Goal: Transaction & Acquisition: Purchase product/service

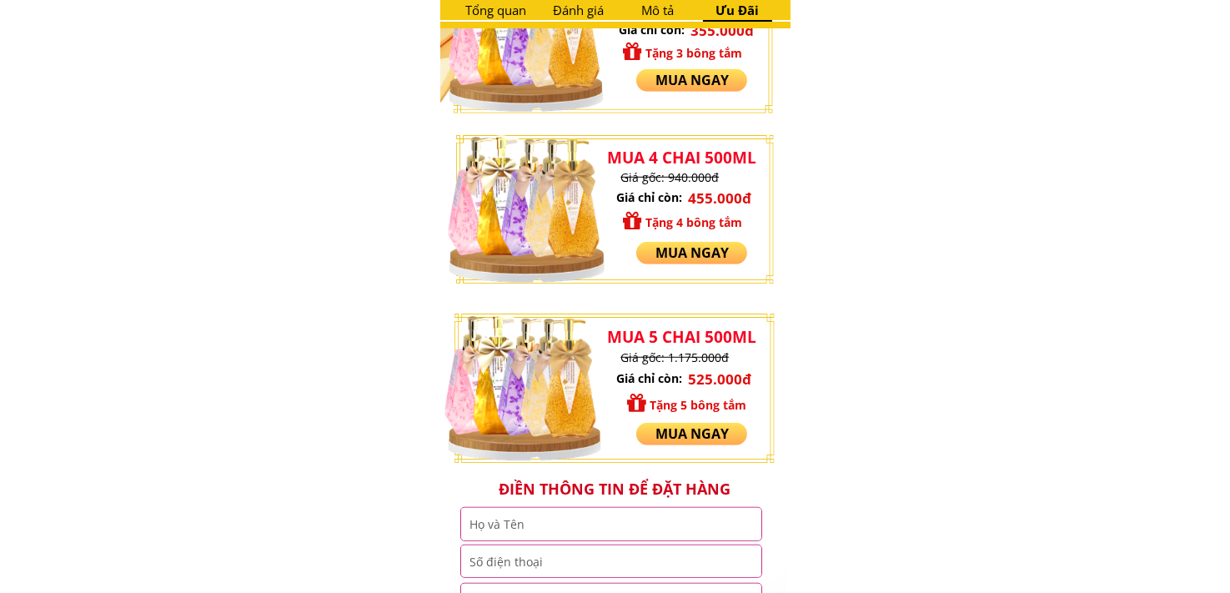
scroll to position [1334, 0]
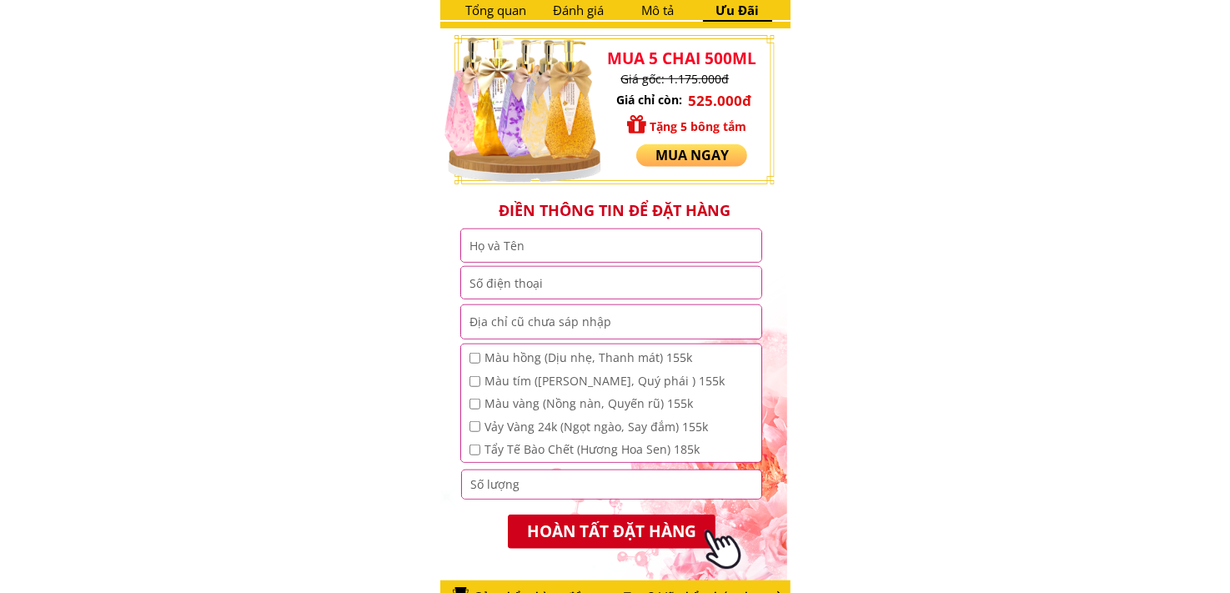
click at [525, 251] on input "text" at bounding box center [611, 245] width 292 height 33
type input "[PERSON_NAME]"
type input "0834499436"
type input "Tỉnh [GEOGRAPHIC_DATA] huyện [GEOGRAPHIC_DATA] ấp [GEOGRAPHIC_DATA] [GEOGRAPHIC…"
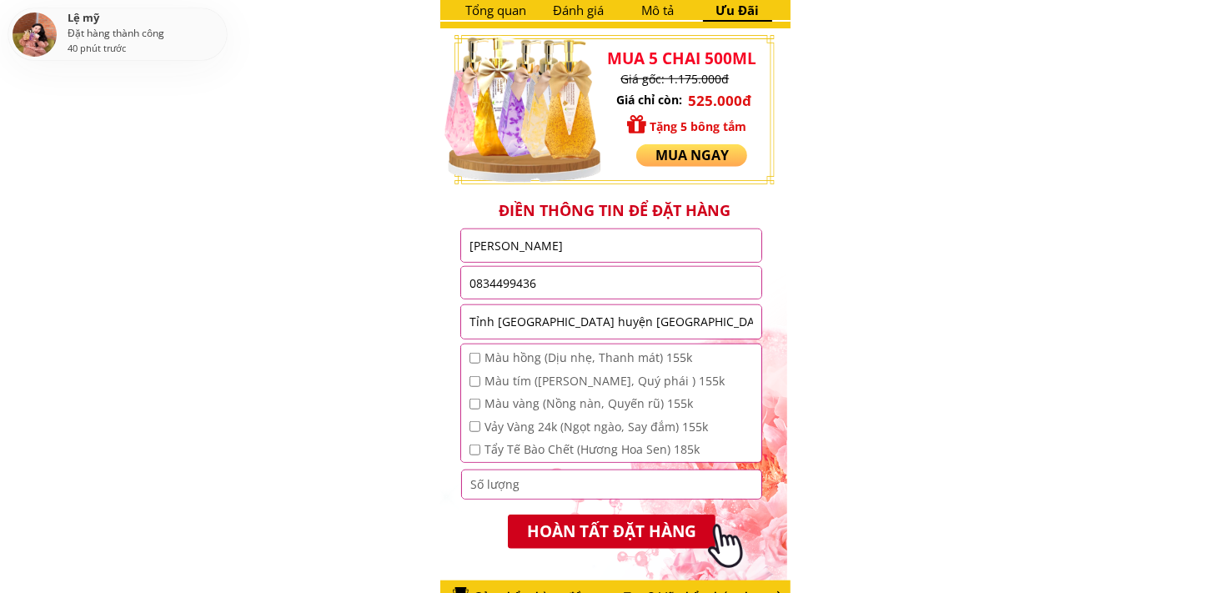
click at [473, 449] on input "checkbox" at bounding box center [475, 450] width 11 height 11
click at [474, 449] on input "checkbox" at bounding box center [475, 450] width 11 height 11
click at [474, 450] on input "checkbox" at bounding box center [475, 450] width 11 height 11
checkbox input "true"
click at [564, 490] on input "number" at bounding box center [612, 484] width 292 height 28
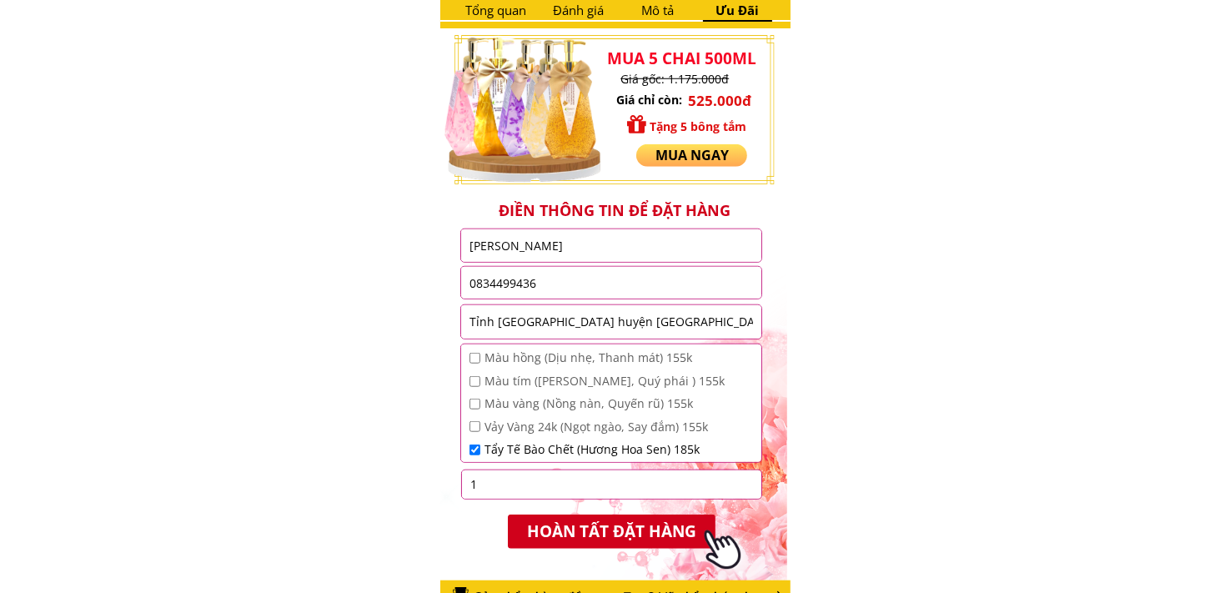
click at [747, 480] on input "1" at bounding box center [612, 484] width 292 height 28
type input "2"
click at [750, 482] on input "2" at bounding box center [612, 484] width 292 height 28
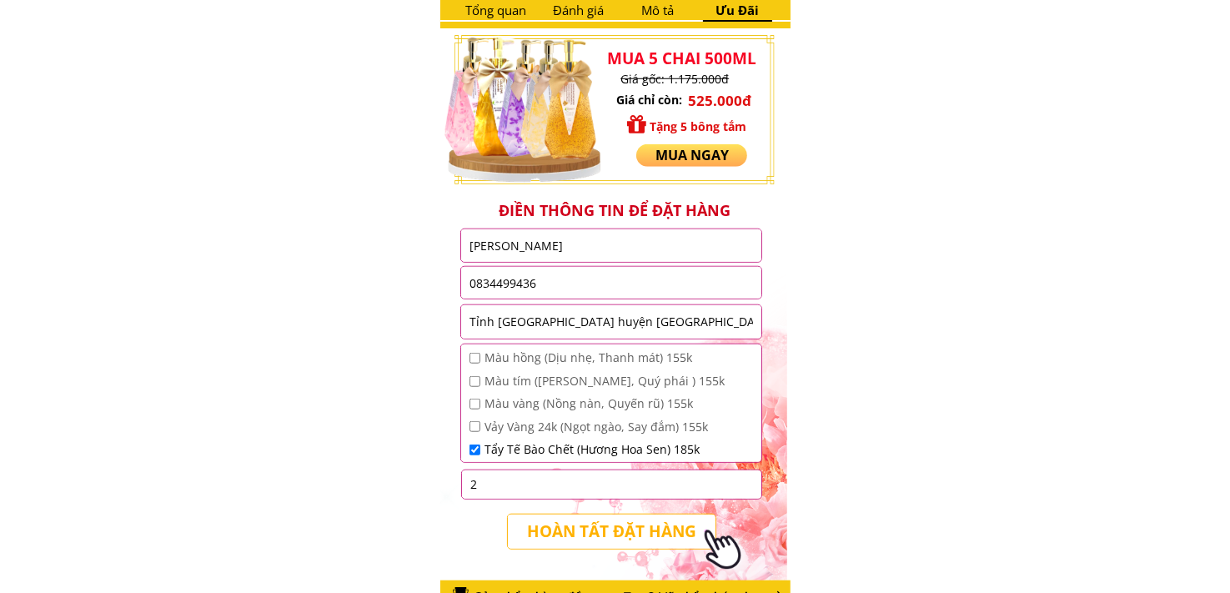
click at [654, 525] on p "HOÀN TẤT ĐẶT HÀNG" at bounding box center [612, 532] width 226 height 38
